Goal: Information Seeking & Learning: Learn about a topic

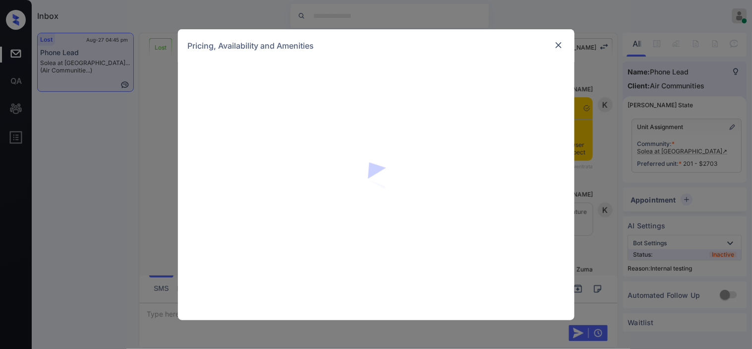
scroll to position [4082, 0]
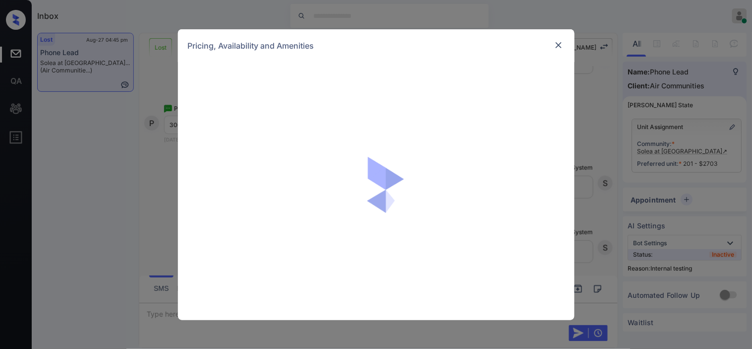
click at [559, 46] on img at bounding box center [559, 45] width 10 height 10
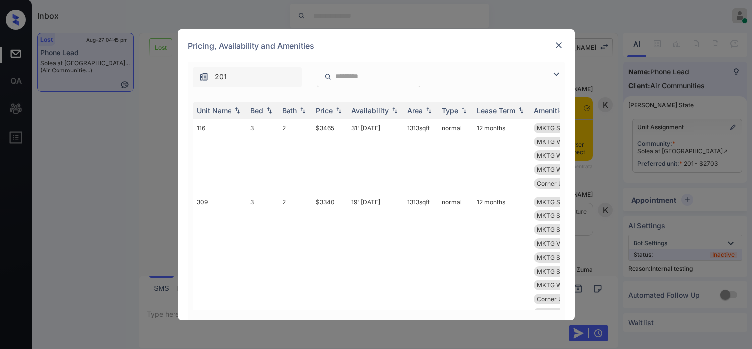
click at [560, 73] on img at bounding box center [556, 74] width 12 height 12
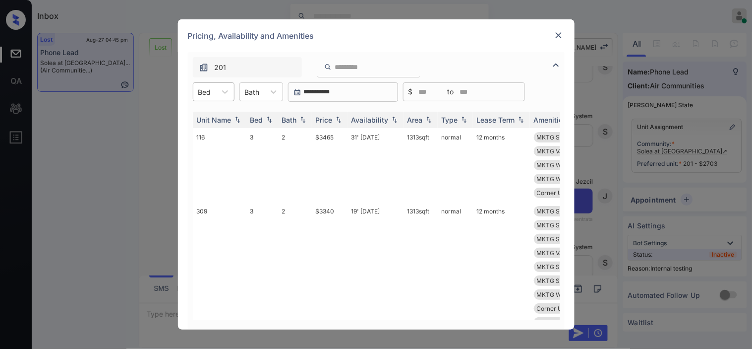
drag, startPoint x: 212, startPoint y: 90, endPoint x: 213, endPoint y: 96, distance: 6.0
click at [213, 91] on div "Bed" at bounding box center [204, 92] width 23 height 14
click at [205, 152] on div "3" at bounding box center [214, 152] width 42 height 18
click at [338, 122] on img at bounding box center [339, 120] width 10 height 7
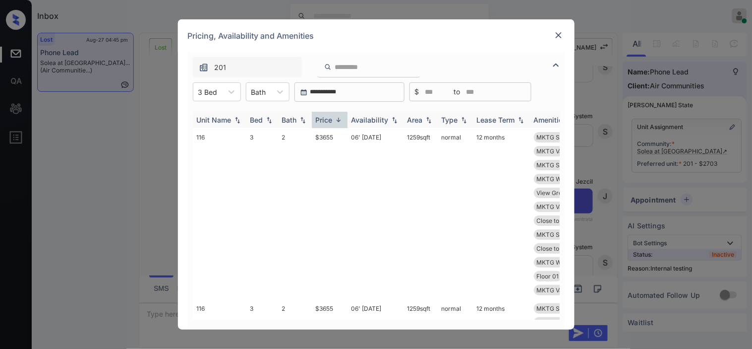
click at [339, 122] on img at bounding box center [339, 119] width 10 height 7
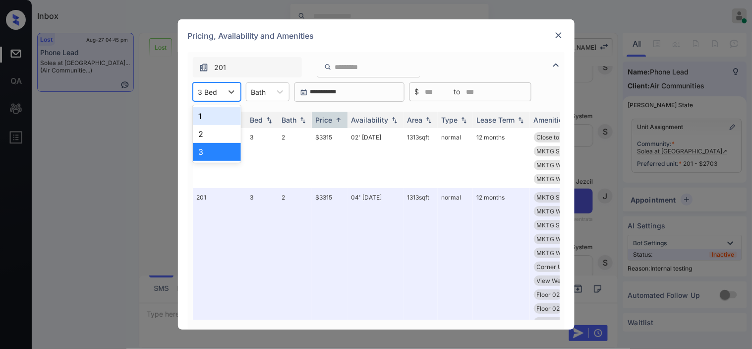
click at [210, 87] on div at bounding box center [207, 92] width 19 height 10
click at [210, 137] on div "2" at bounding box center [217, 134] width 48 height 18
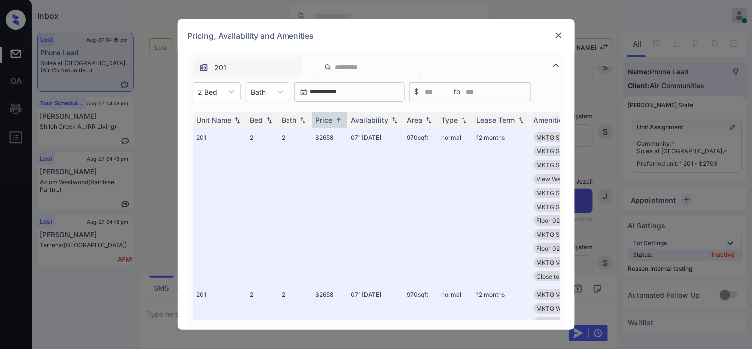
click at [173, 251] on div "**********" at bounding box center [376, 174] width 752 height 349
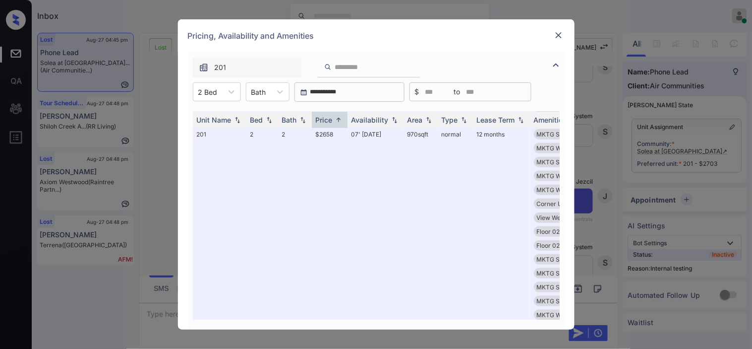
click at [564, 35] on div at bounding box center [559, 35] width 12 height 12
